Goal: Transaction & Acquisition: Download file/media

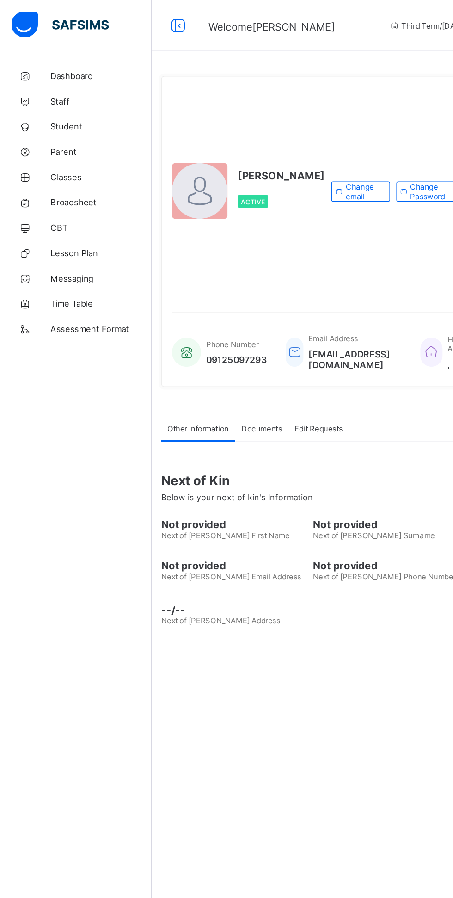
click at [45, 148] on span "Broadsheet" at bounding box center [74, 147] width 74 height 7
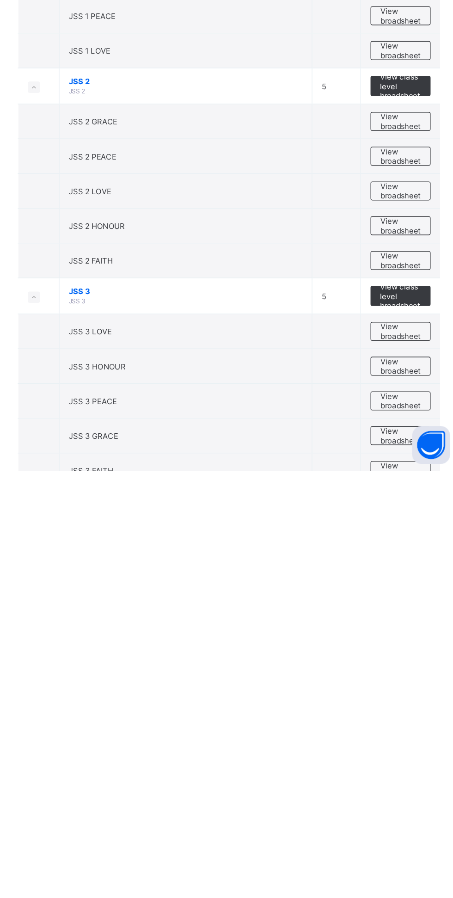
scroll to position [359, 0]
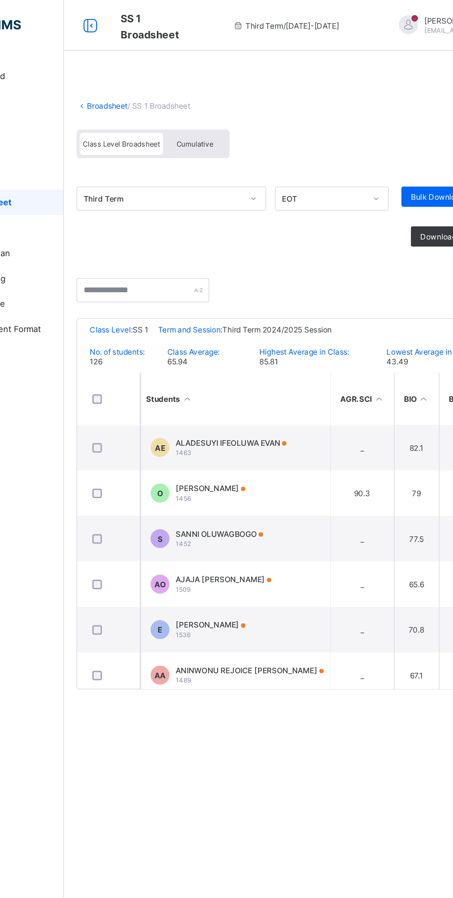
click at [210, 101] on div "Cumulative" at bounding box center [206, 105] width 46 height 16
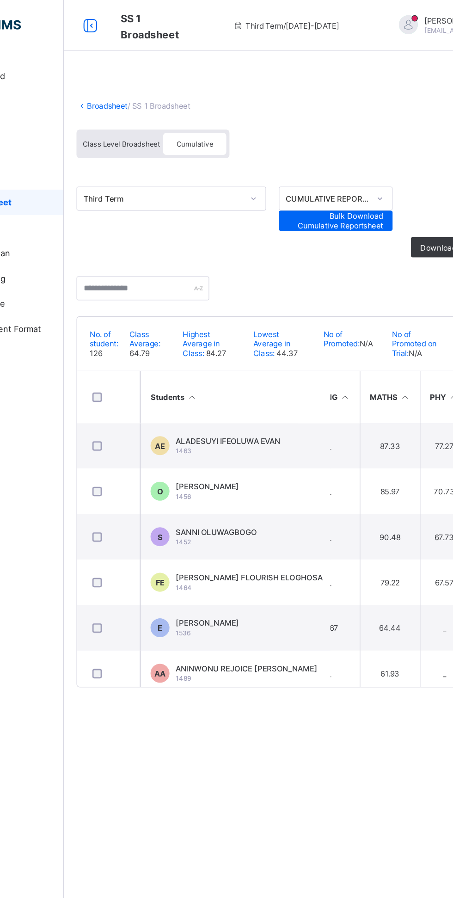
scroll to position [0, 1332]
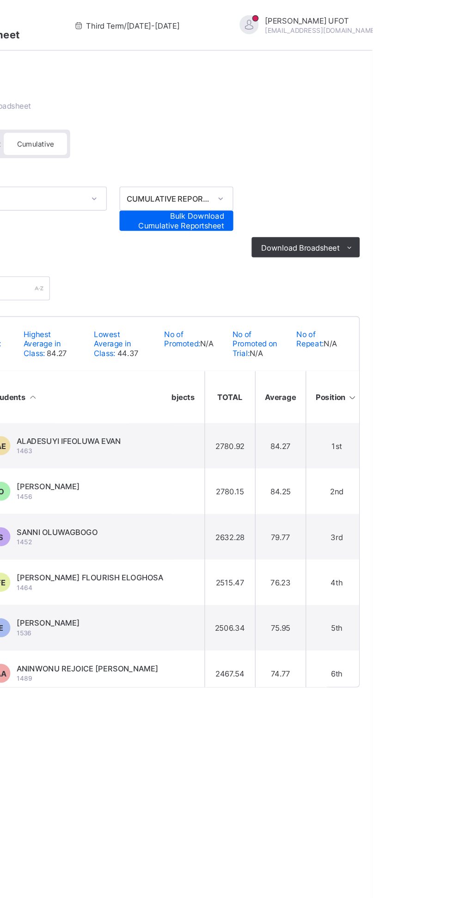
click at [401, 176] on div "Download Broadsheet" at bounding box center [404, 180] width 79 height 15
click at [0, 0] on li "Excel sheet" at bounding box center [0, 0] width 0 height 0
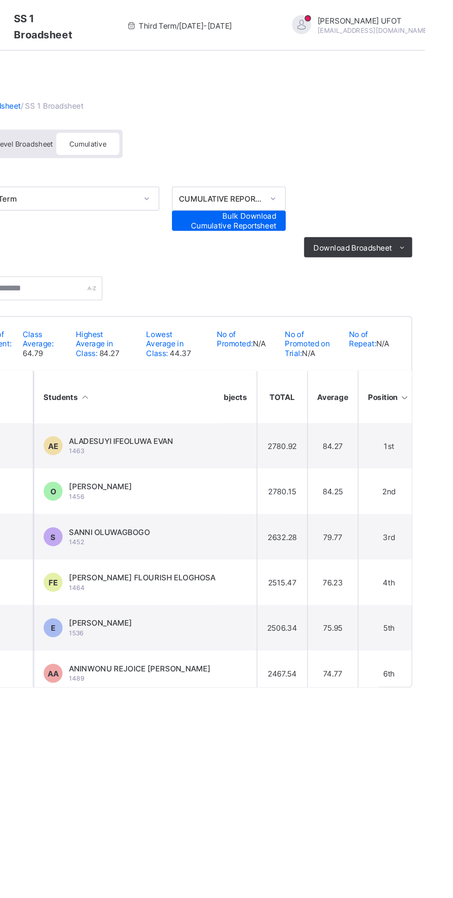
scroll to position [0, 0]
